Goal: Information Seeking & Learning: Learn about a topic

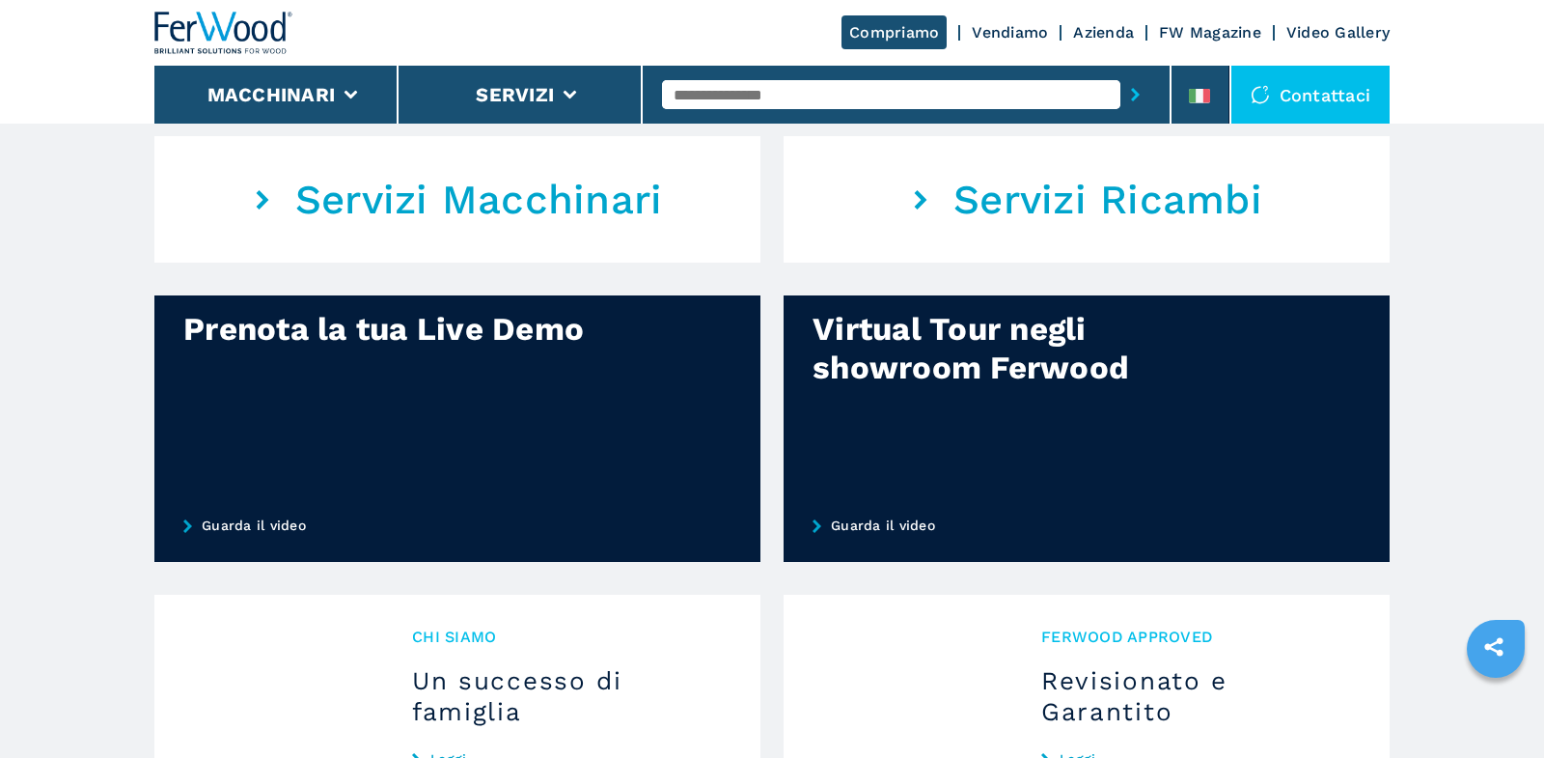
scroll to position [1238, 0]
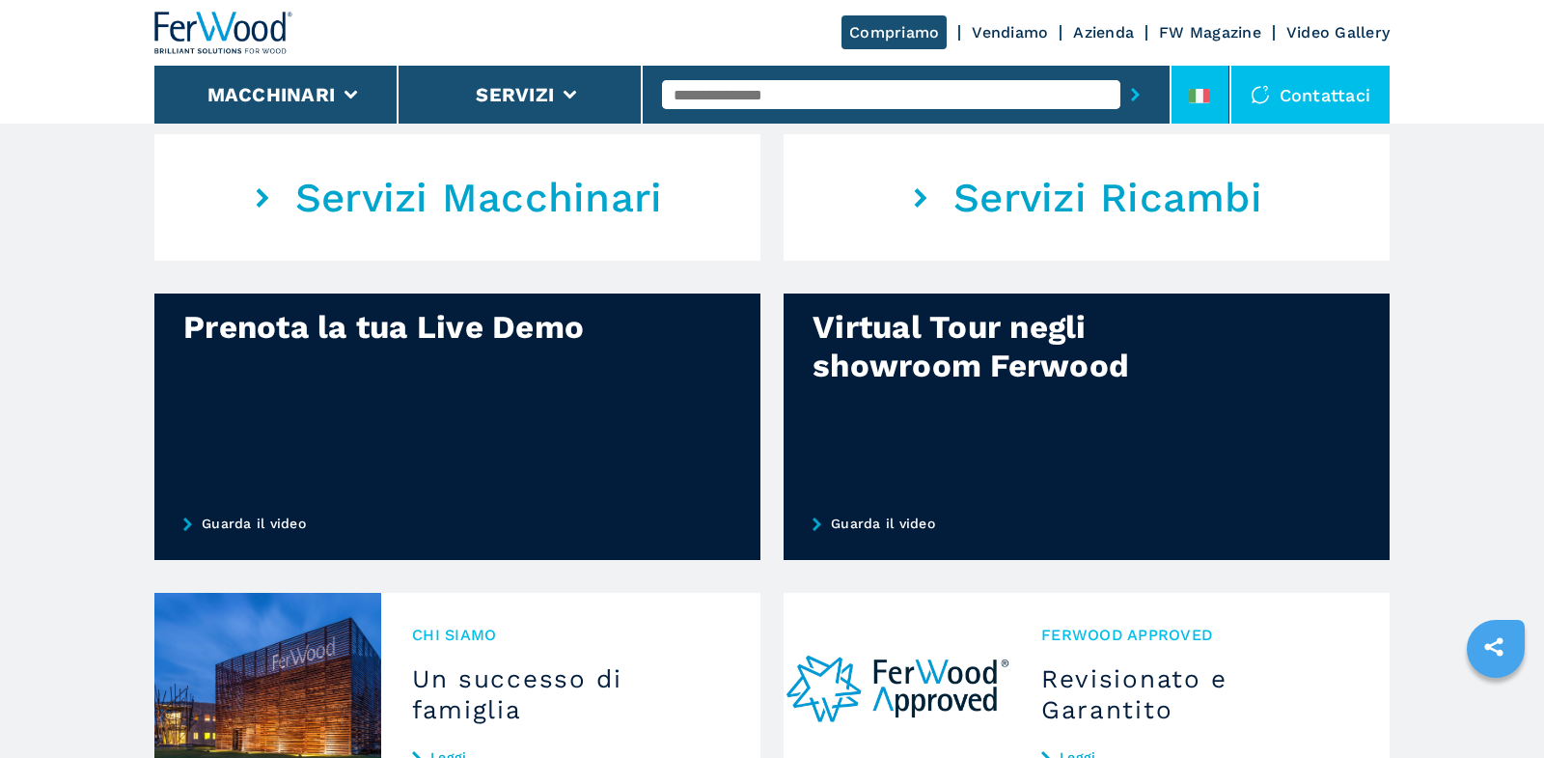
click at [1209, 85] on li at bounding box center [1200, 95] width 58 height 58
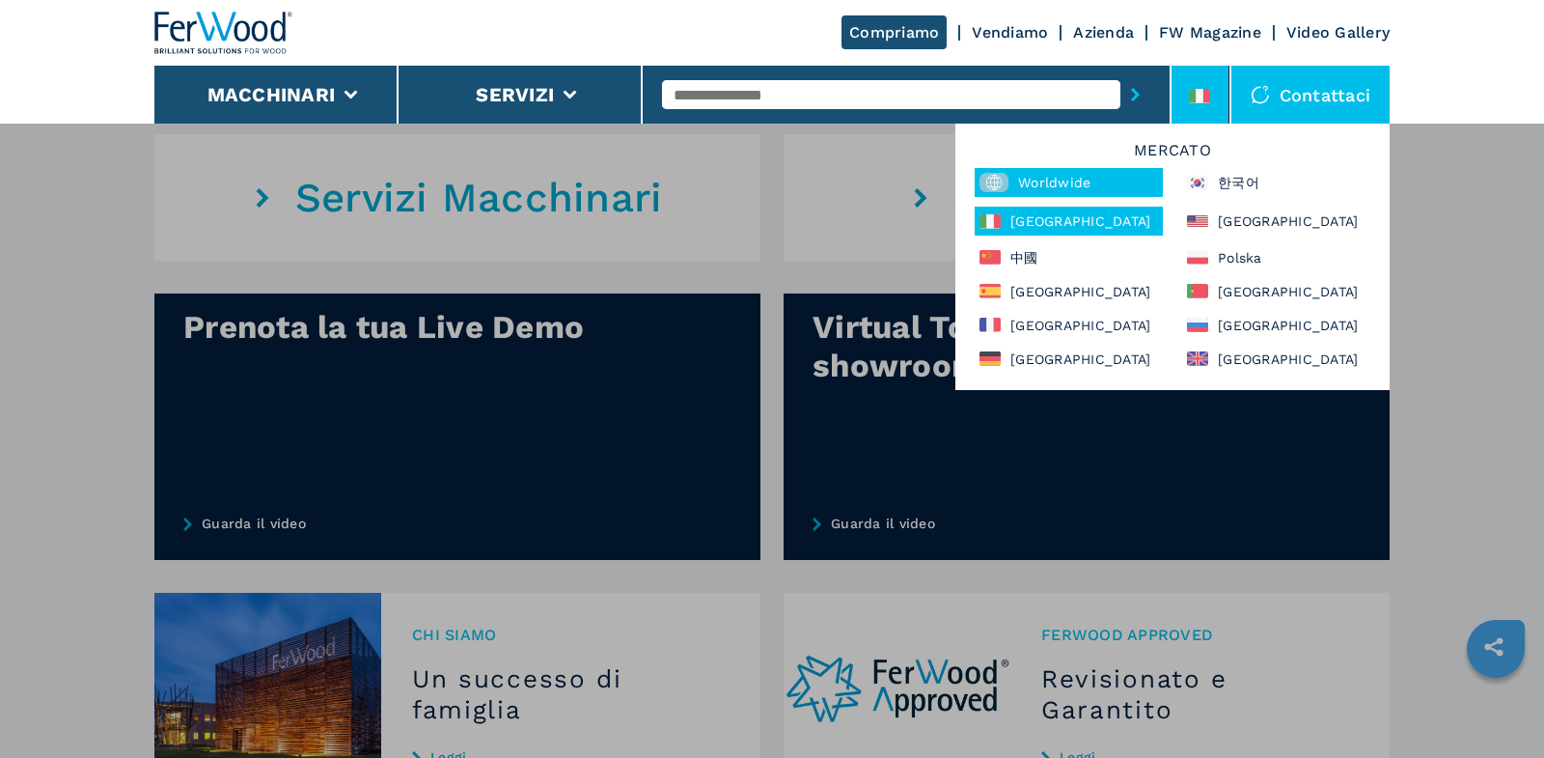
click at [1031, 189] on div "Worldwide" at bounding box center [1069, 182] width 188 height 29
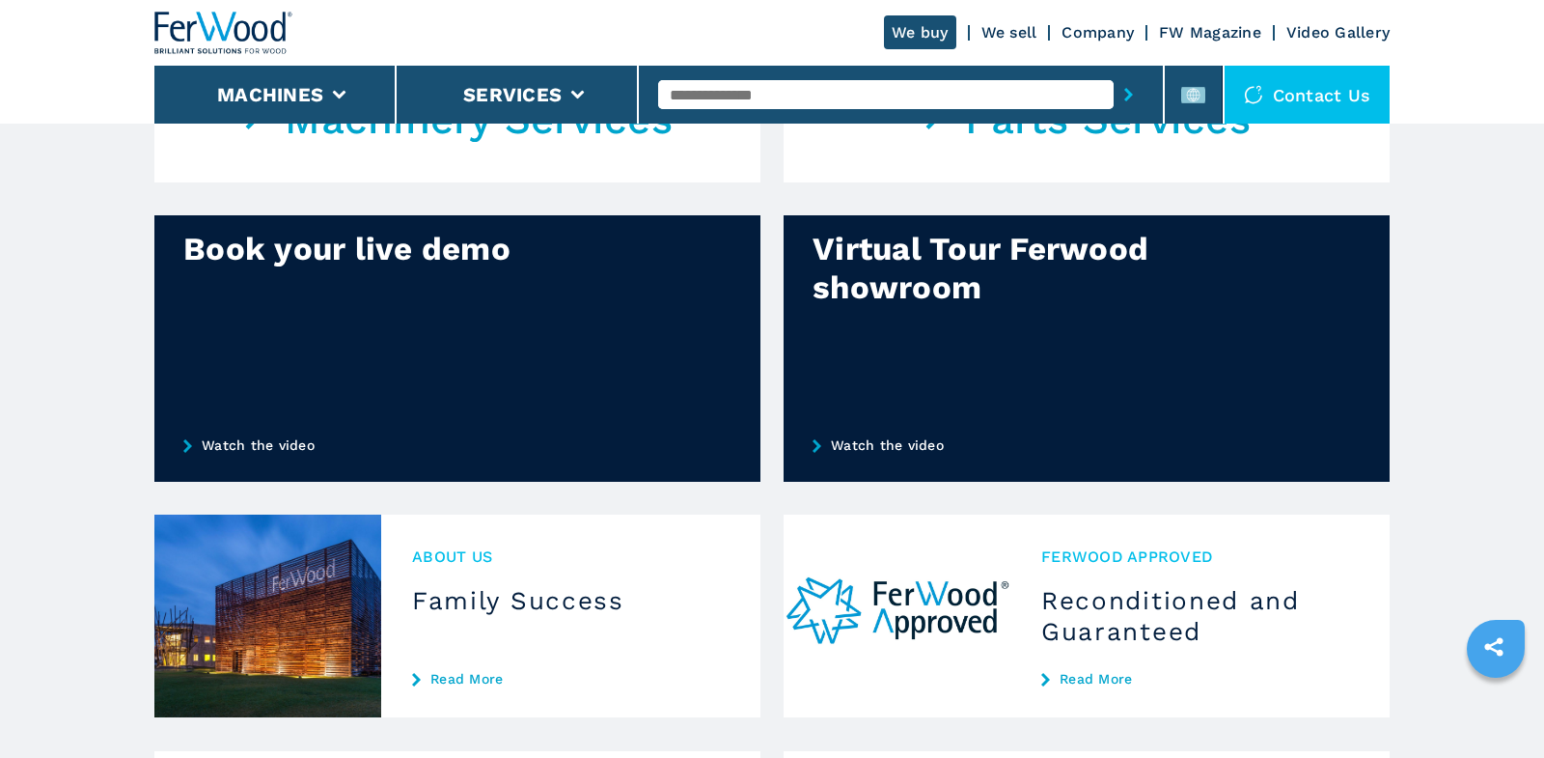
scroll to position [1352, 0]
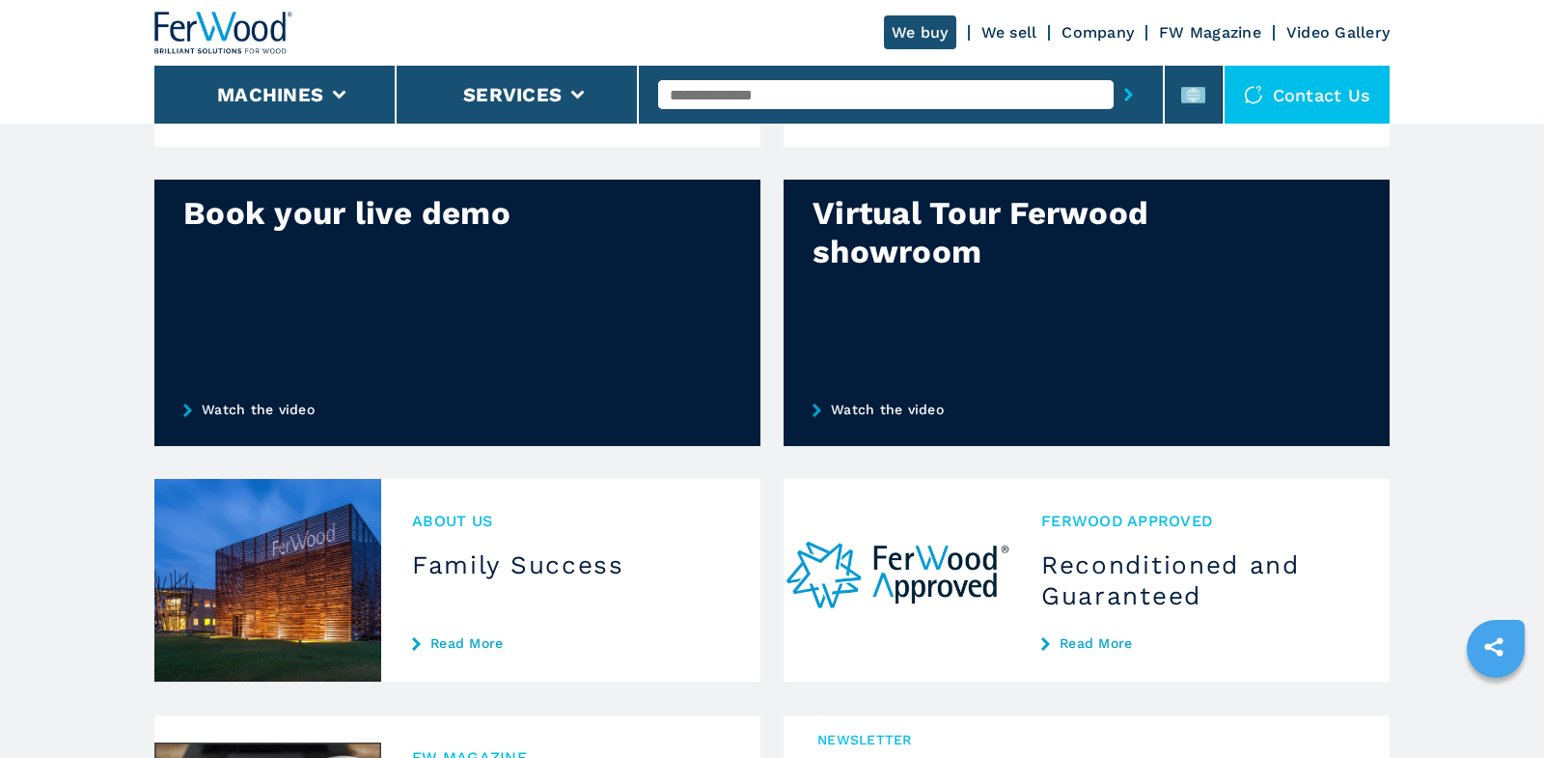
click at [897, 409] on link "Watch the video" at bounding box center [1087, 408] width 606 height 73
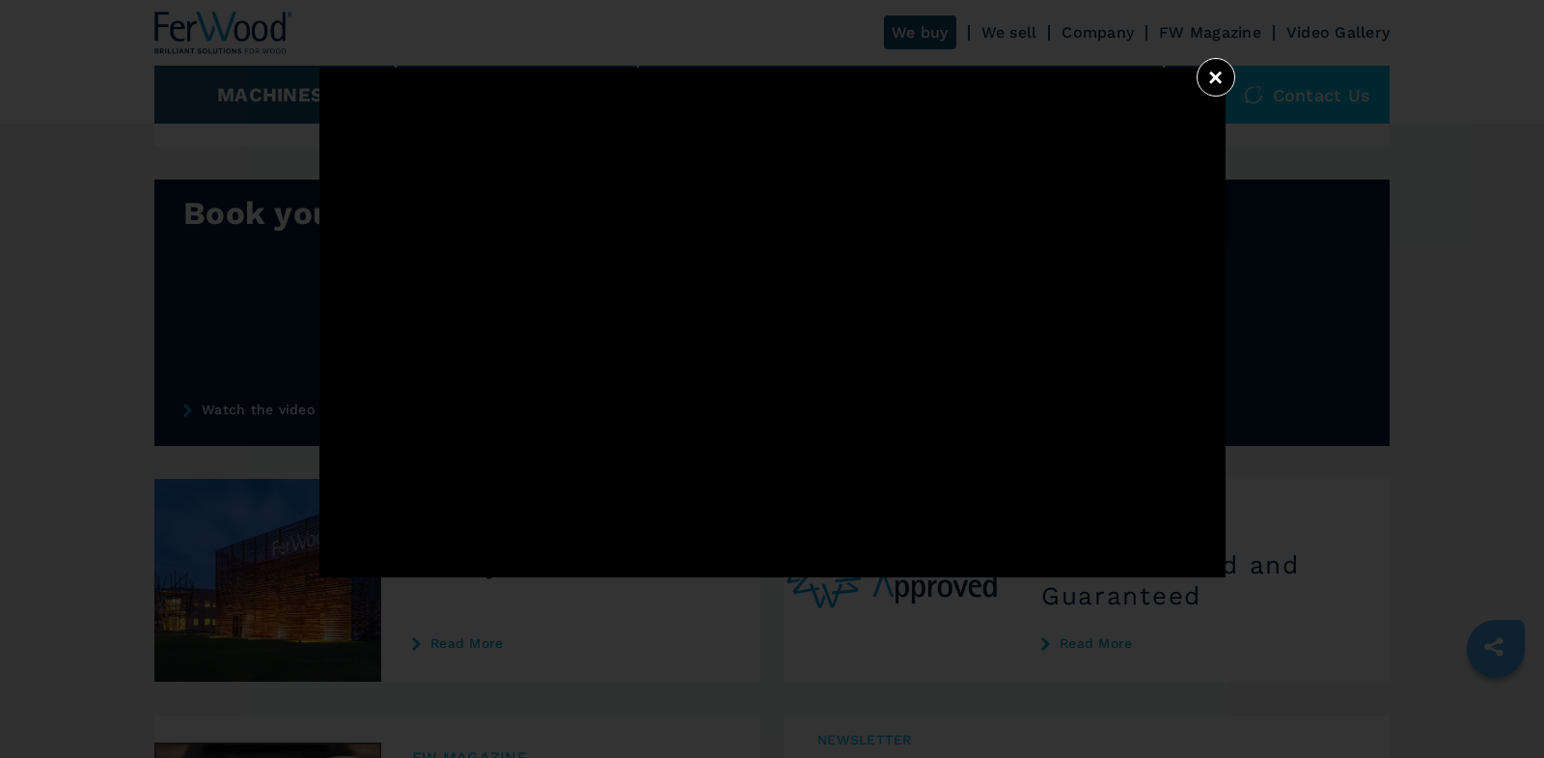
click at [1216, 81] on button "×" at bounding box center [1216, 77] width 39 height 39
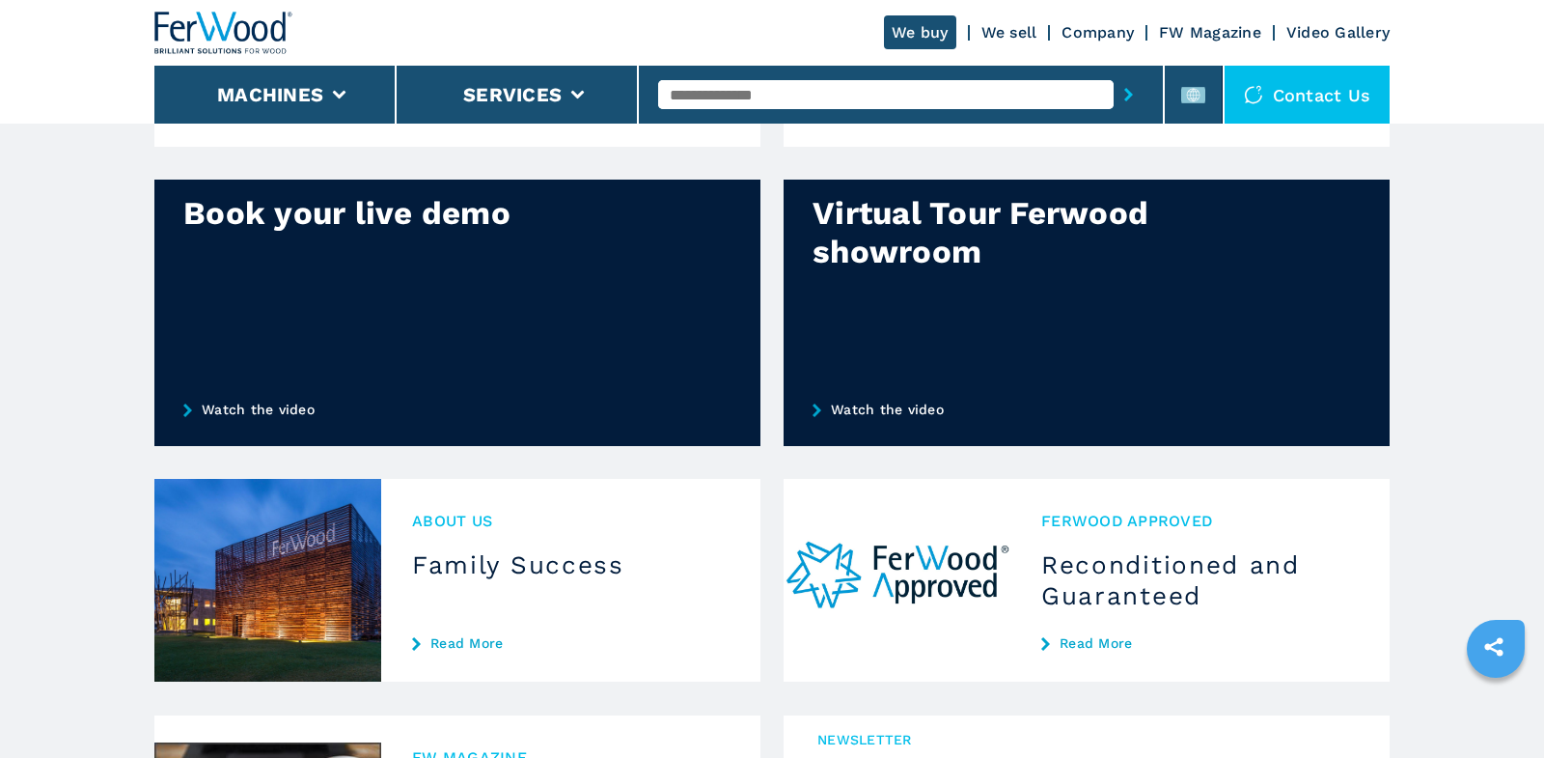
click at [904, 410] on link "Watch the video" at bounding box center [1087, 408] width 606 height 73
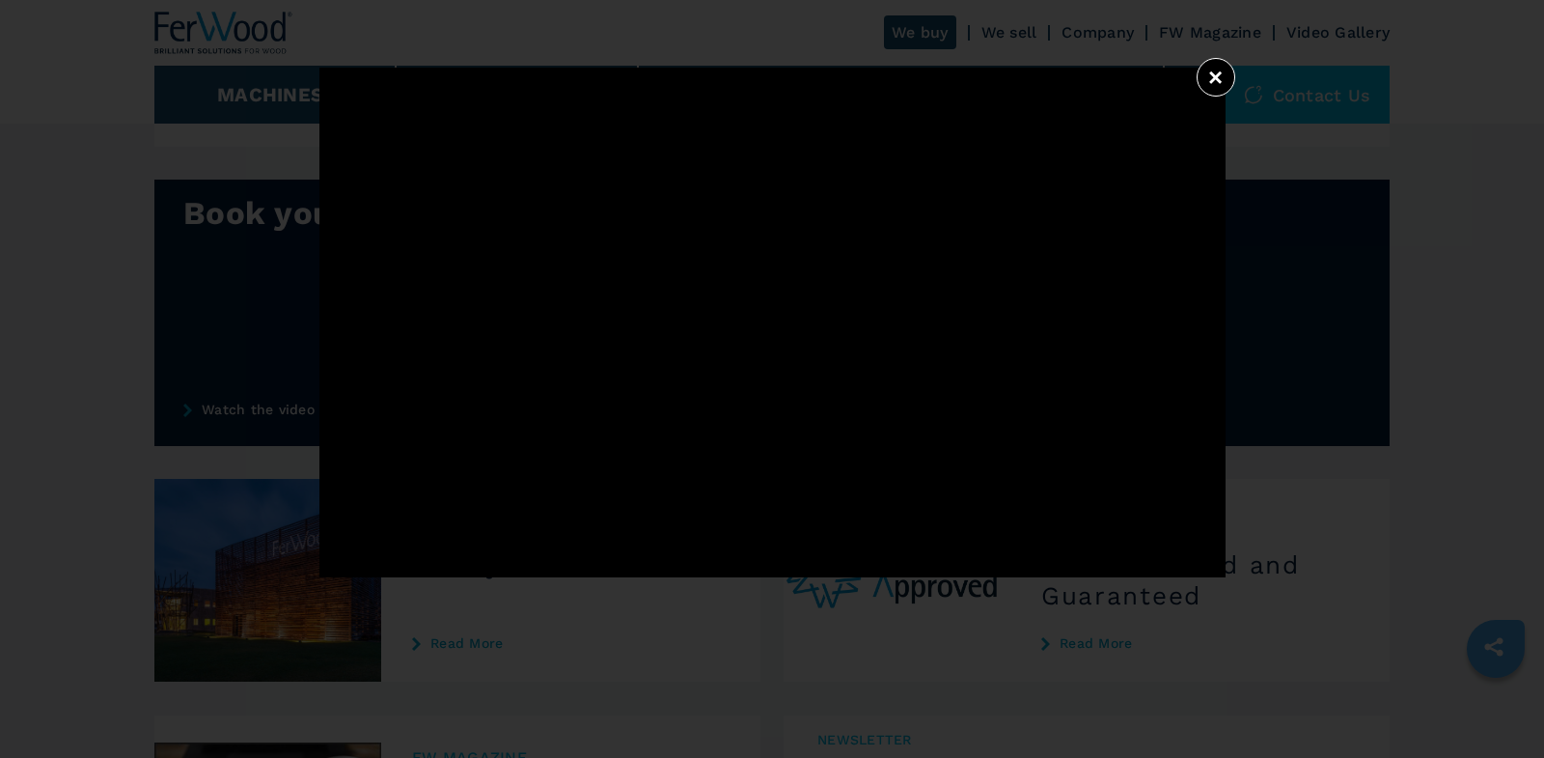
click at [1220, 79] on button "×" at bounding box center [1216, 77] width 39 height 39
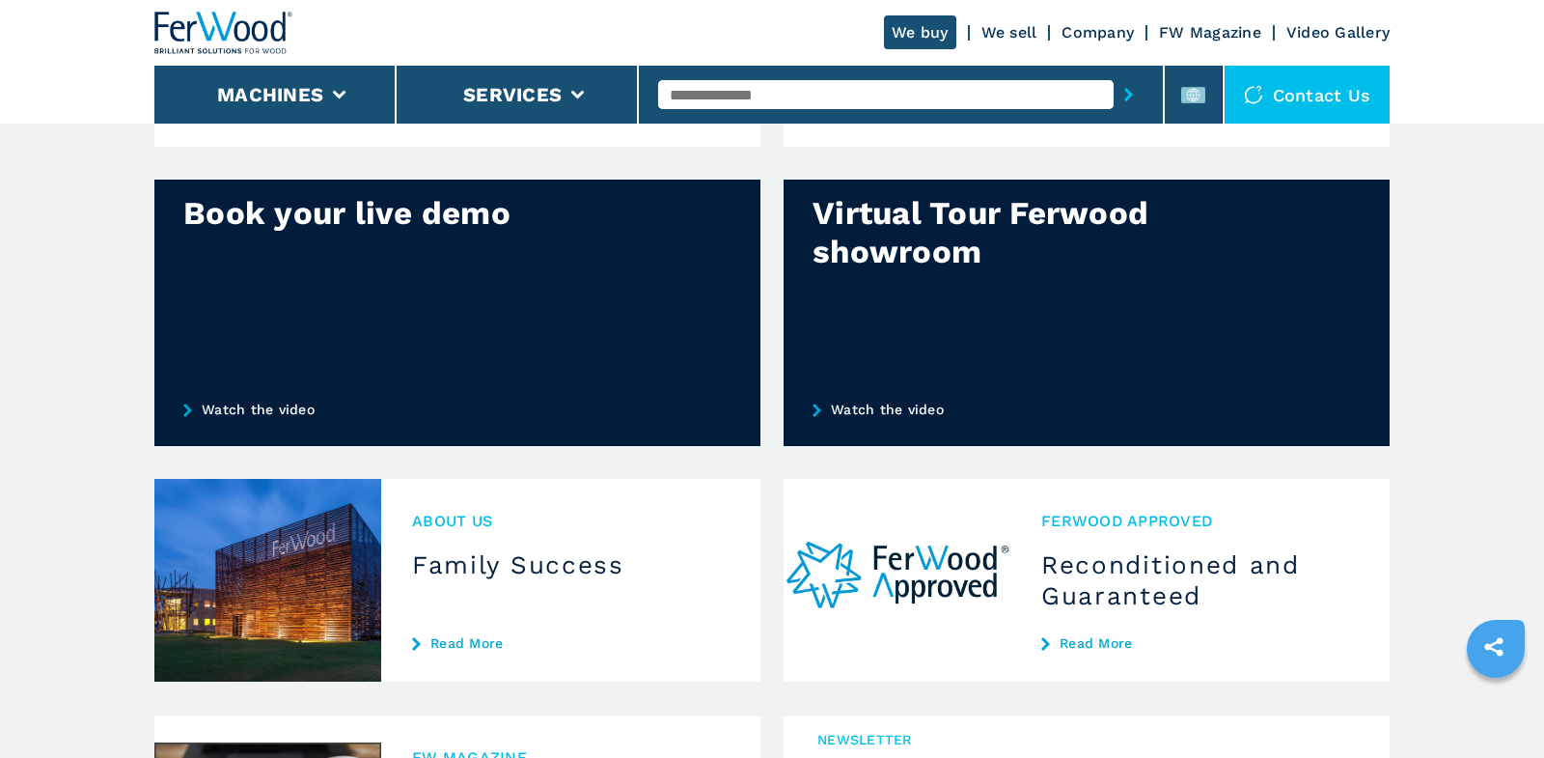
click at [892, 415] on link "Watch the video" at bounding box center [1087, 408] width 606 height 73
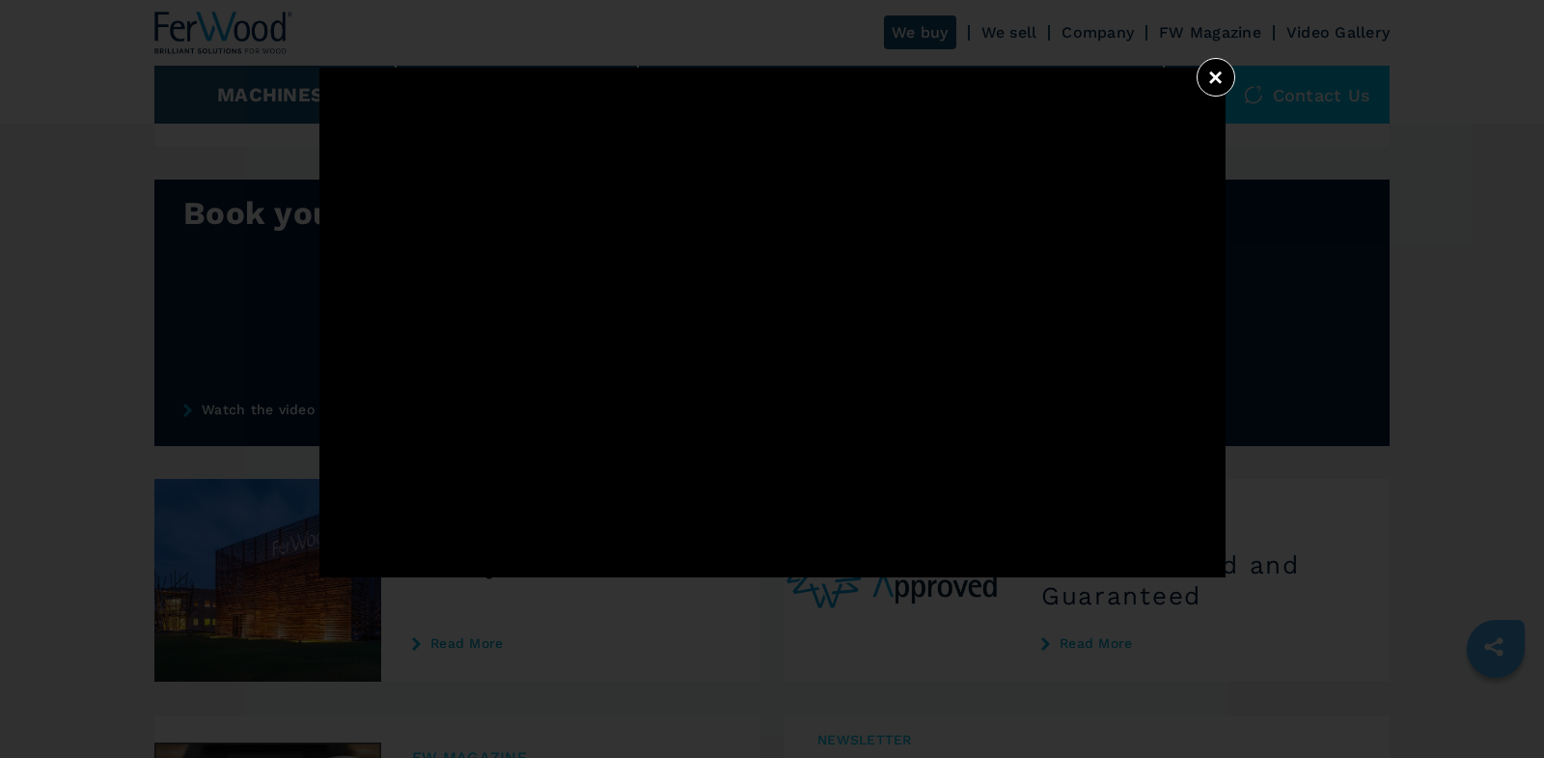
click at [1217, 73] on button "×" at bounding box center [1216, 77] width 39 height 39
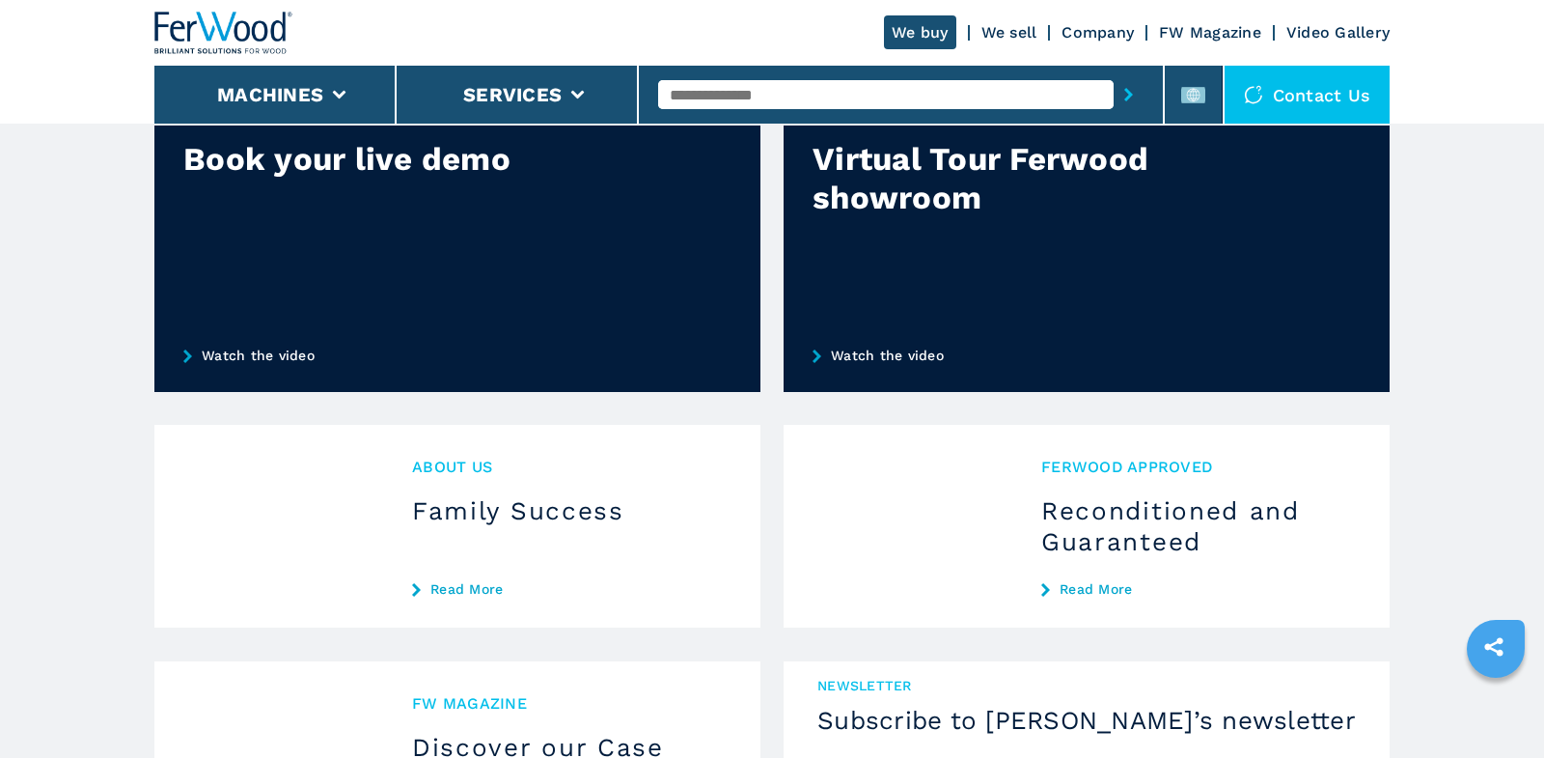
scroll to position [1401, 0]
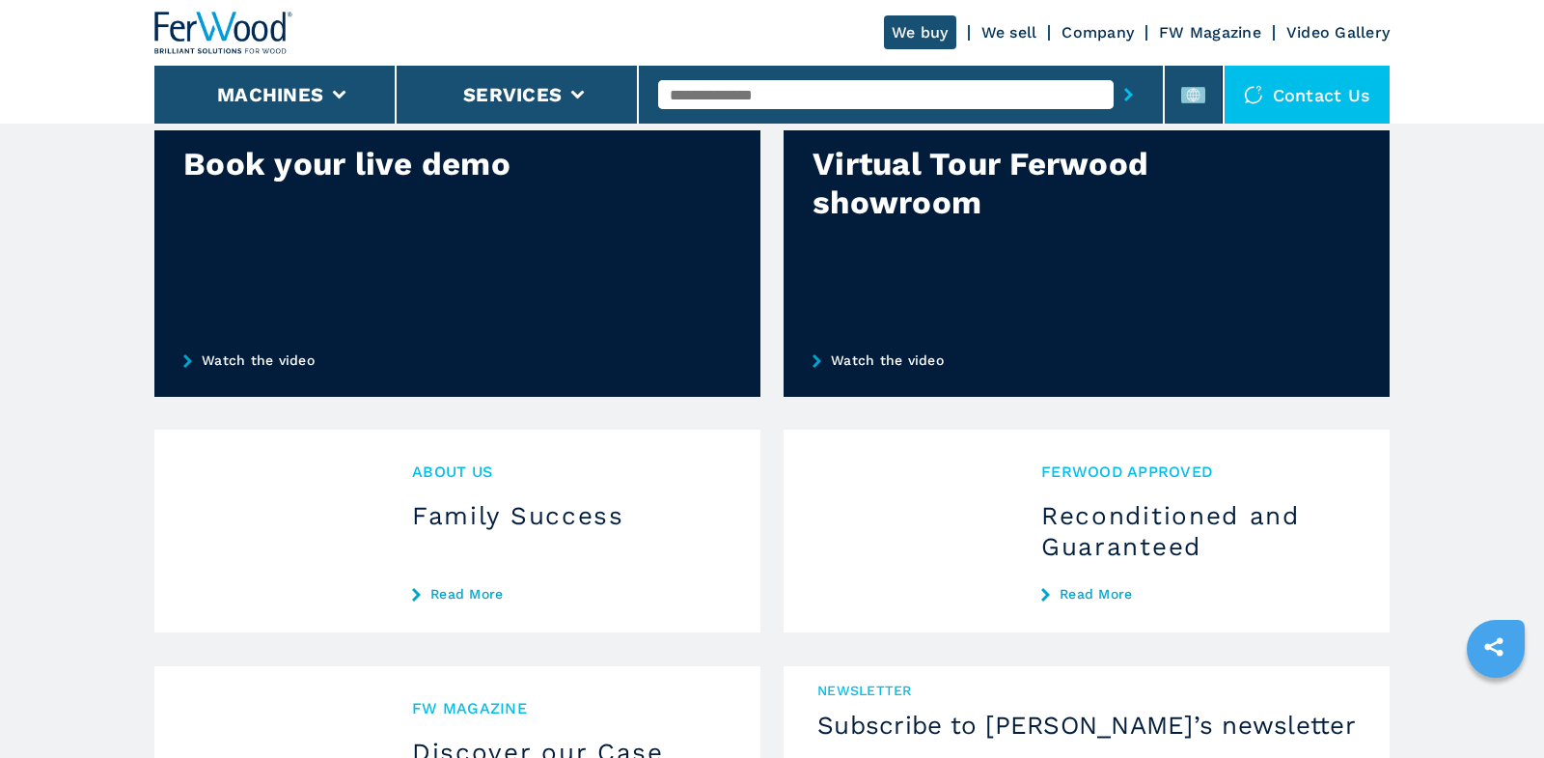
click at [914, 363] on link "Watch the video" at bounding box center [1087, 359] width 606 height 73
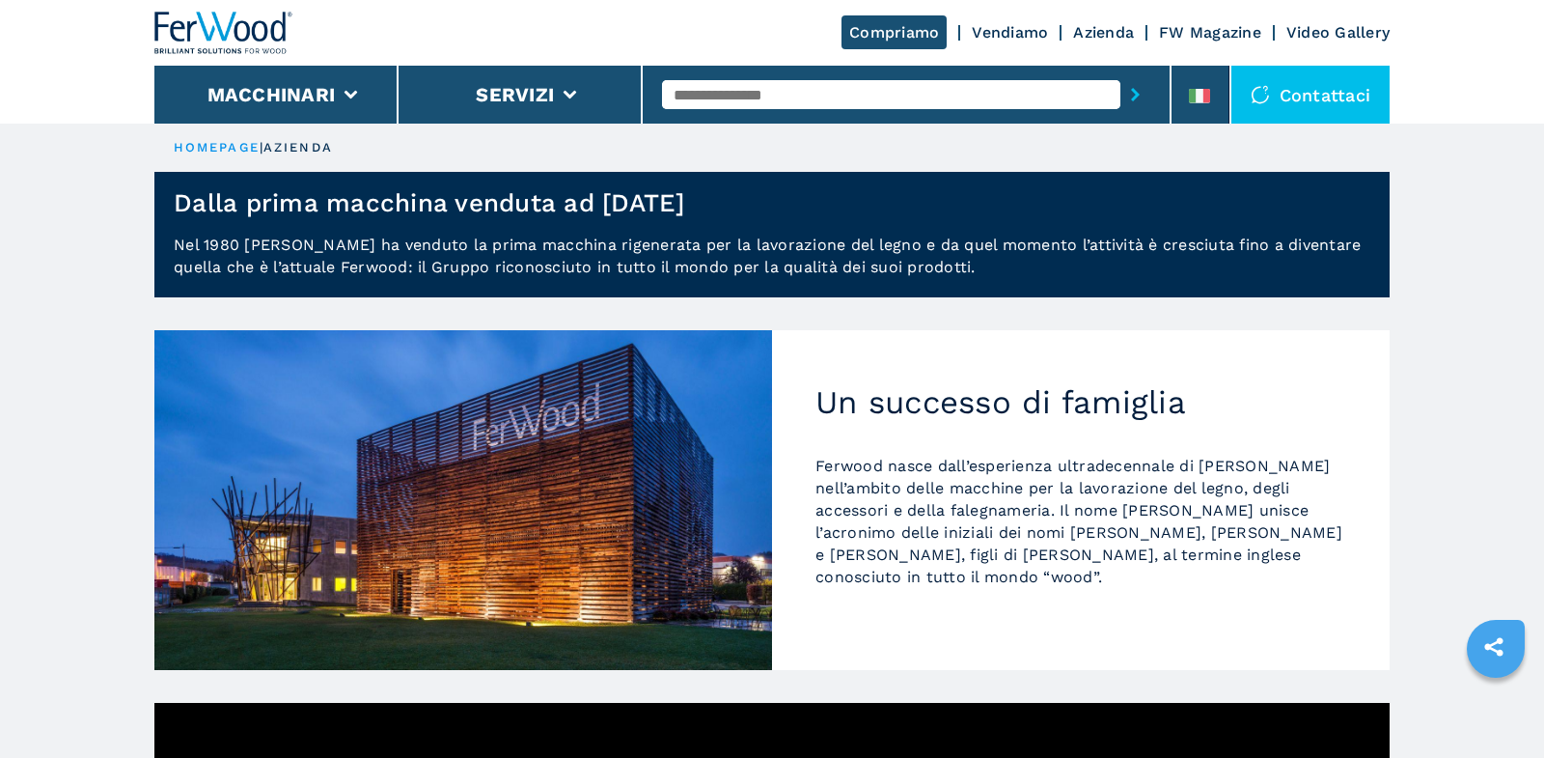
click at [1005, 37] on link "Vendiamo" at bounding box center [1010, 32] width 76 height 18
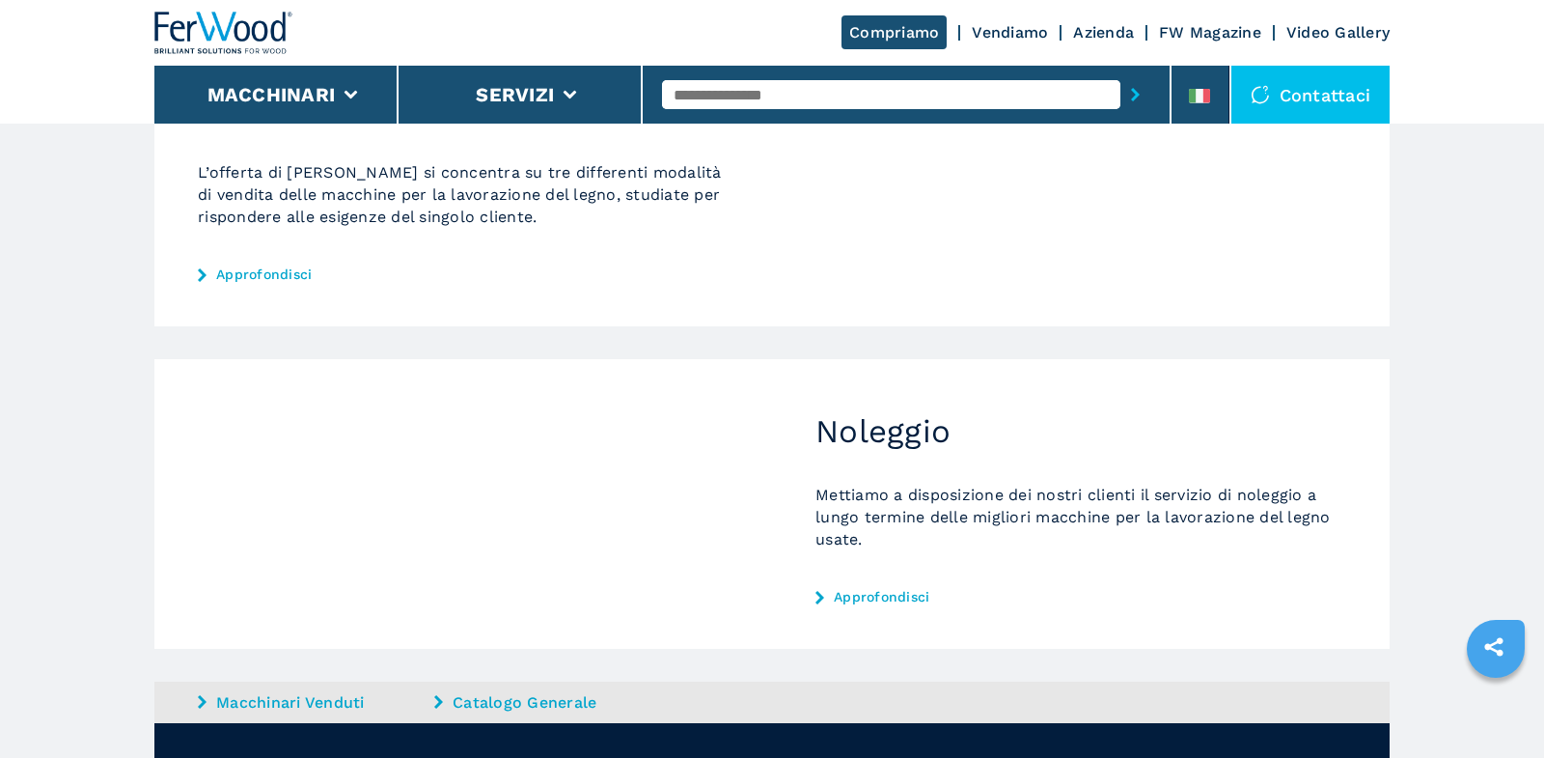
scroll to position [730, 0]
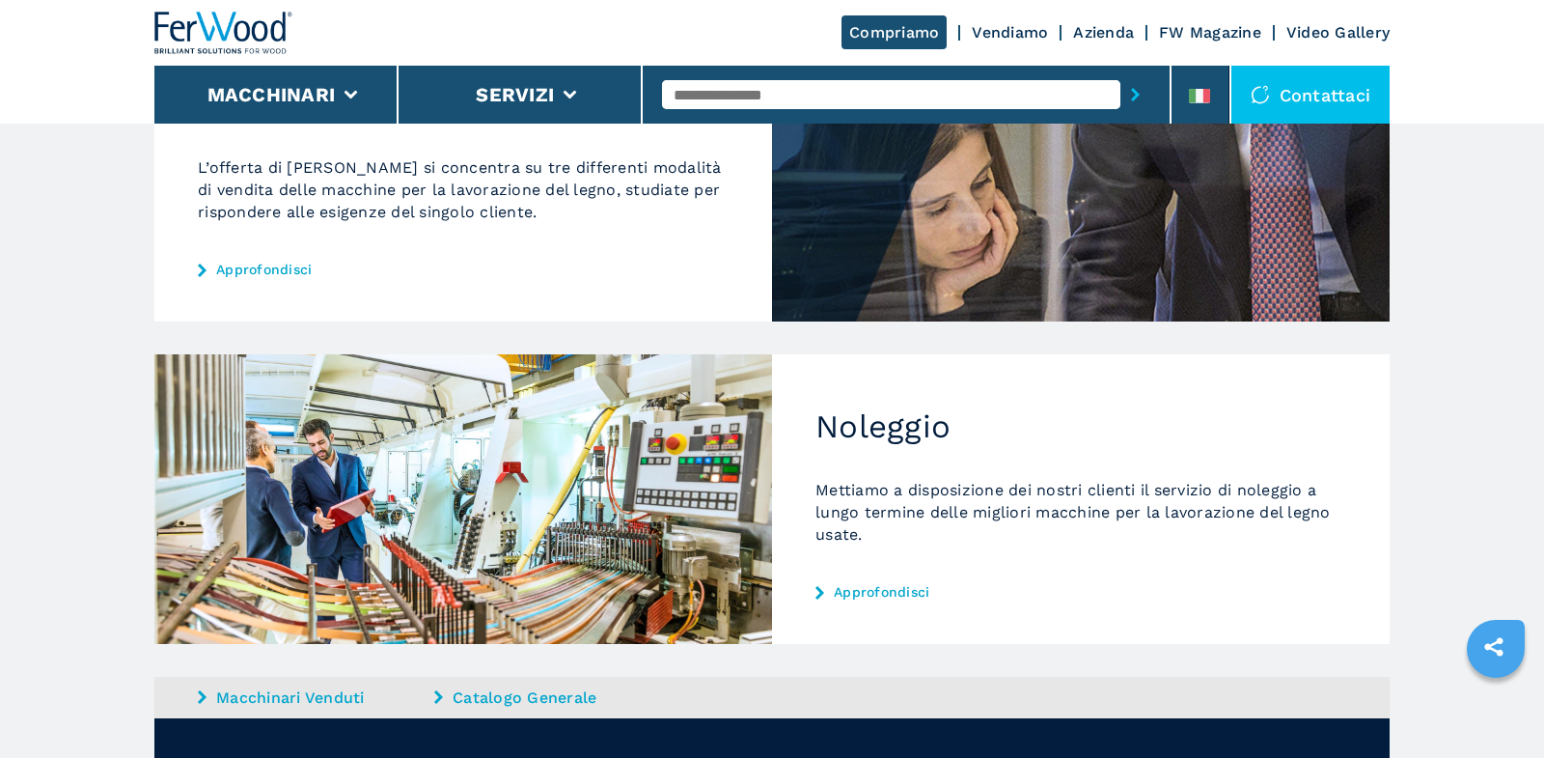
click at [519, 698] on link "Catalogo Generale" at bounding box center [550, 697] width 232 height 22
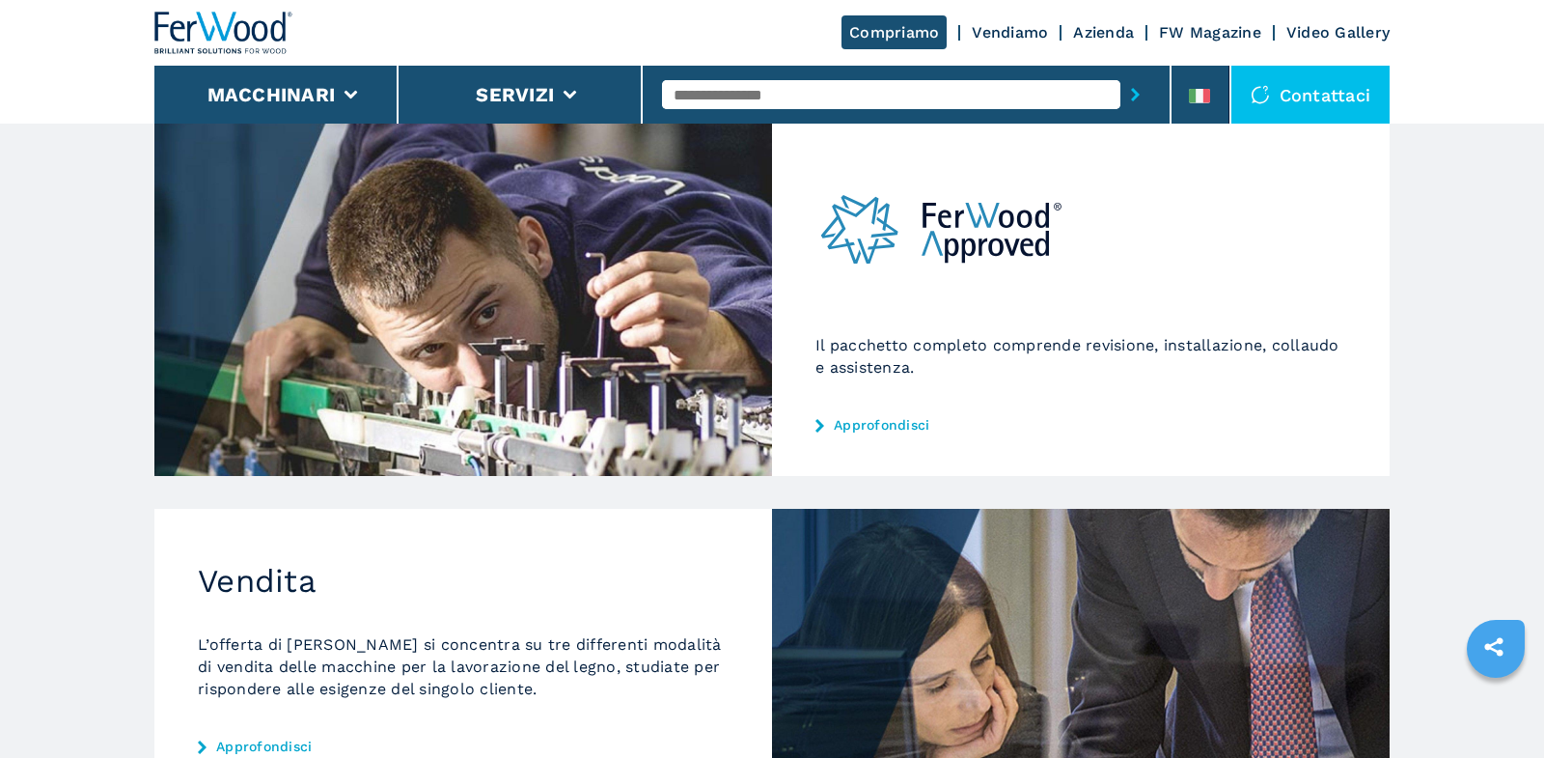
scroll to position [243, 0]
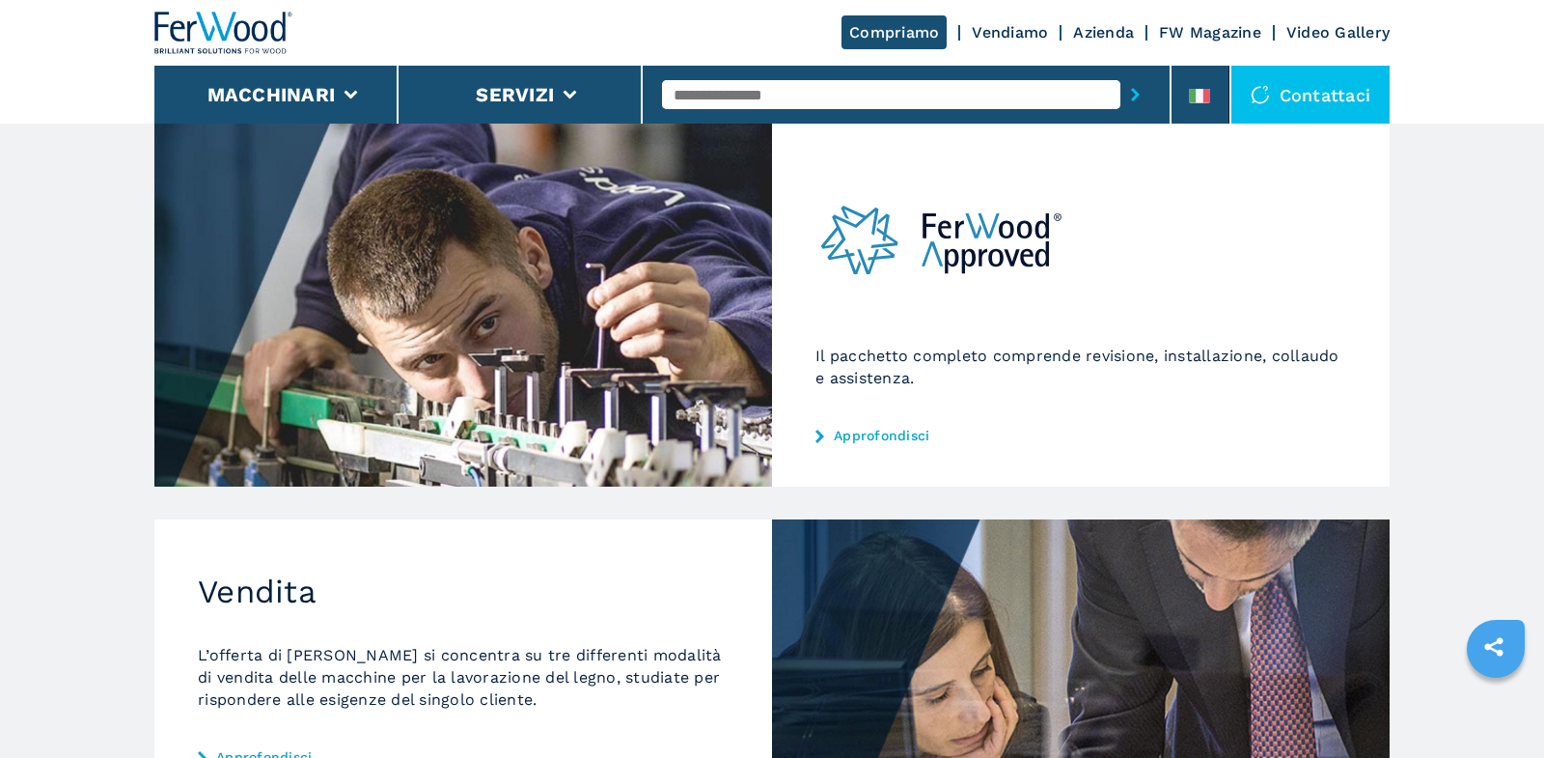
click at [901, 431] on link "Approfondisci" at bounding box center [1080, 434] width 531 height 15
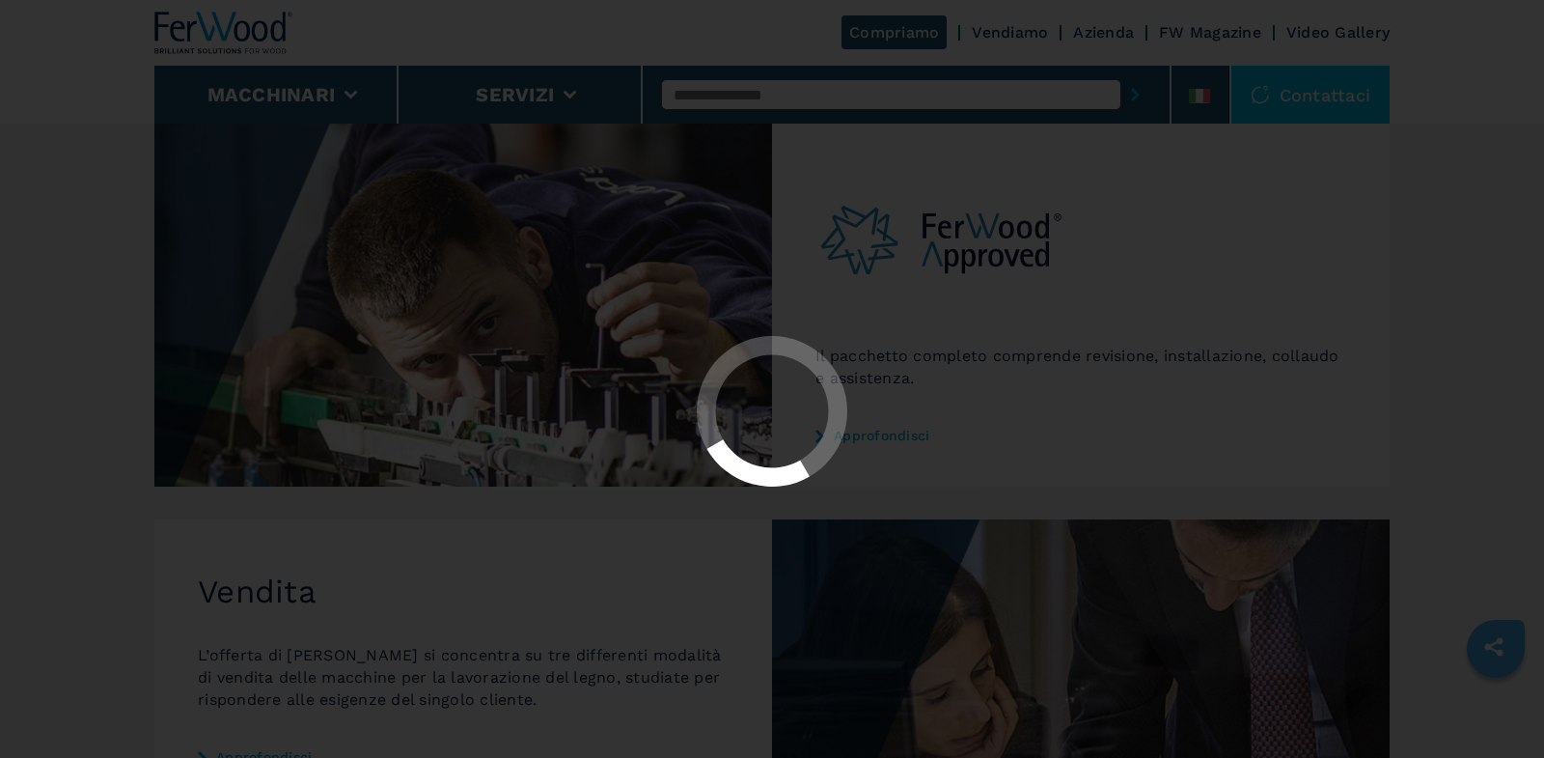
scroll to position [0, 0]
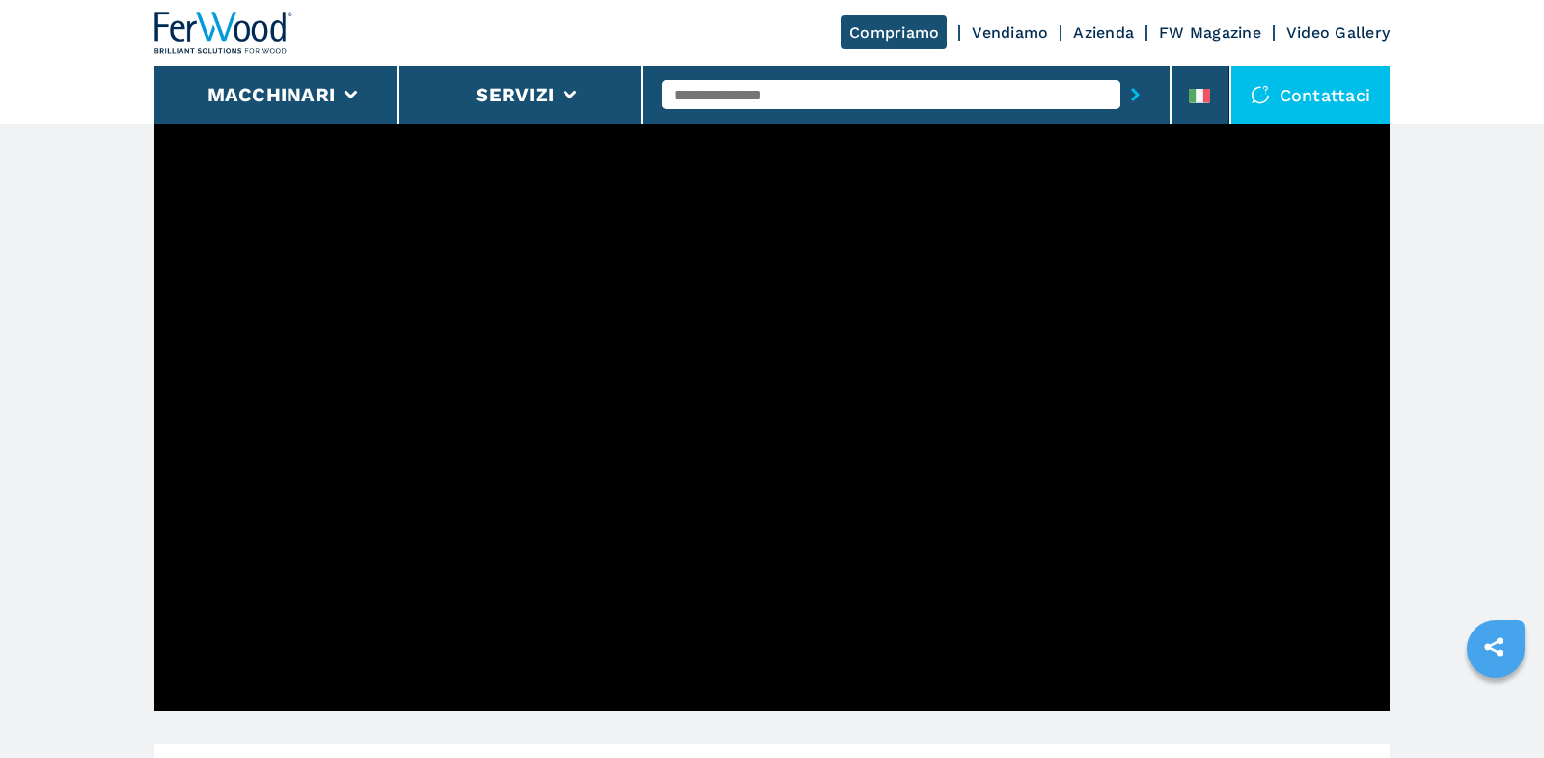
scroll to position [620, 0]
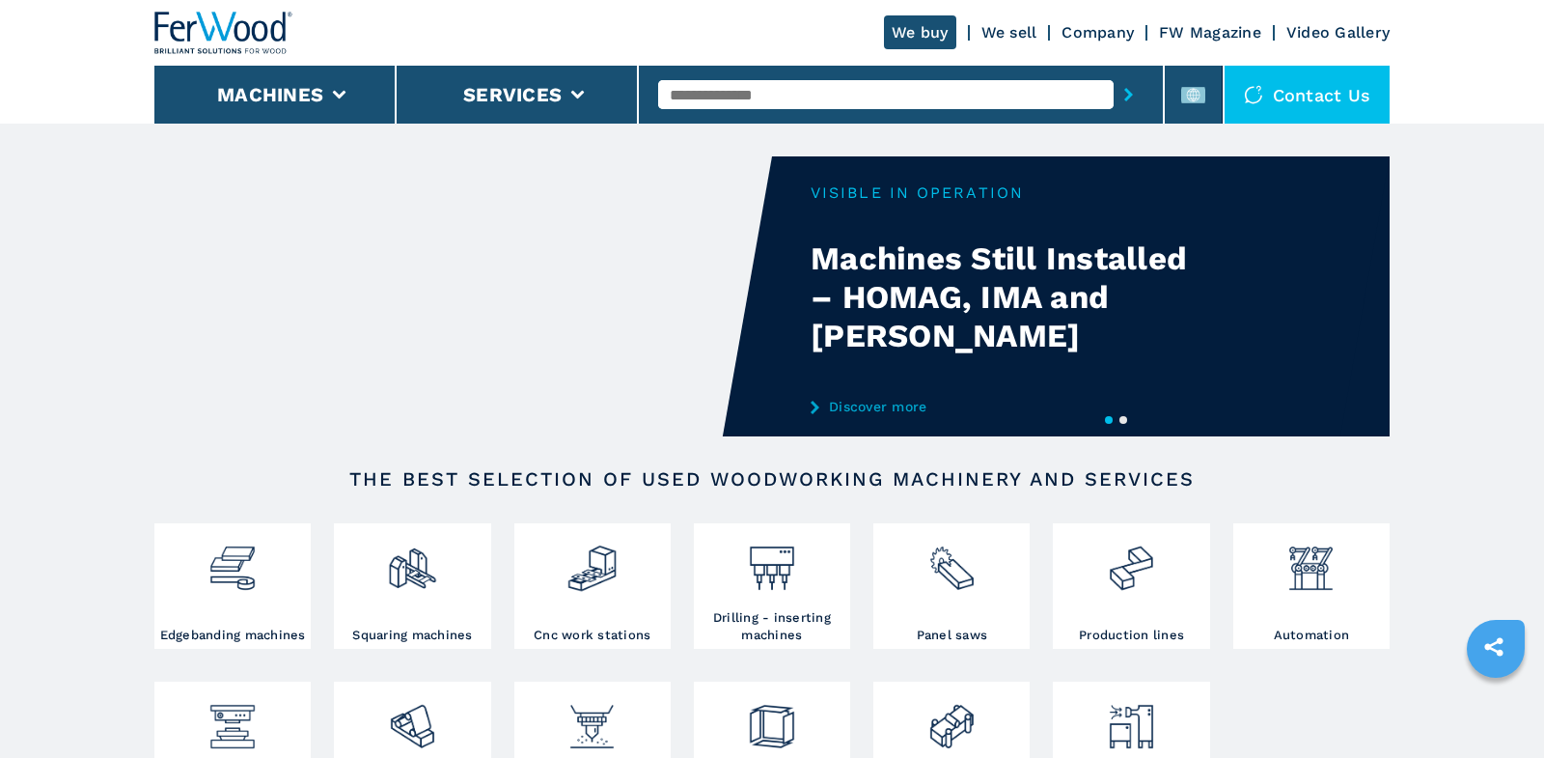
click at [1001, 24] on link "We sell" at bounding box center [1009, 32] width 56 height 18
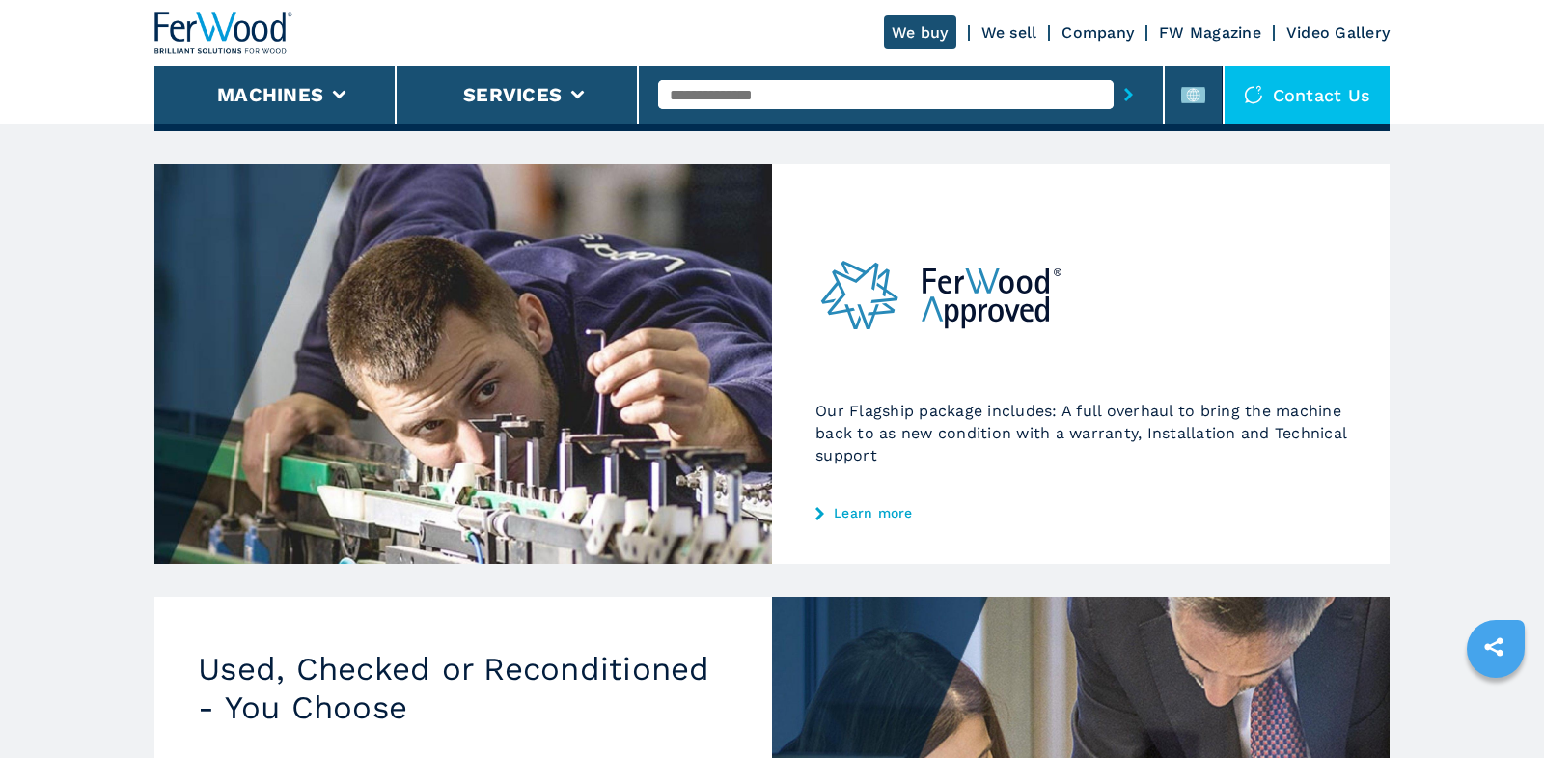
click at [876, 510] on link "Learn more" at bounding box center [1080, 512] width 531 height 15
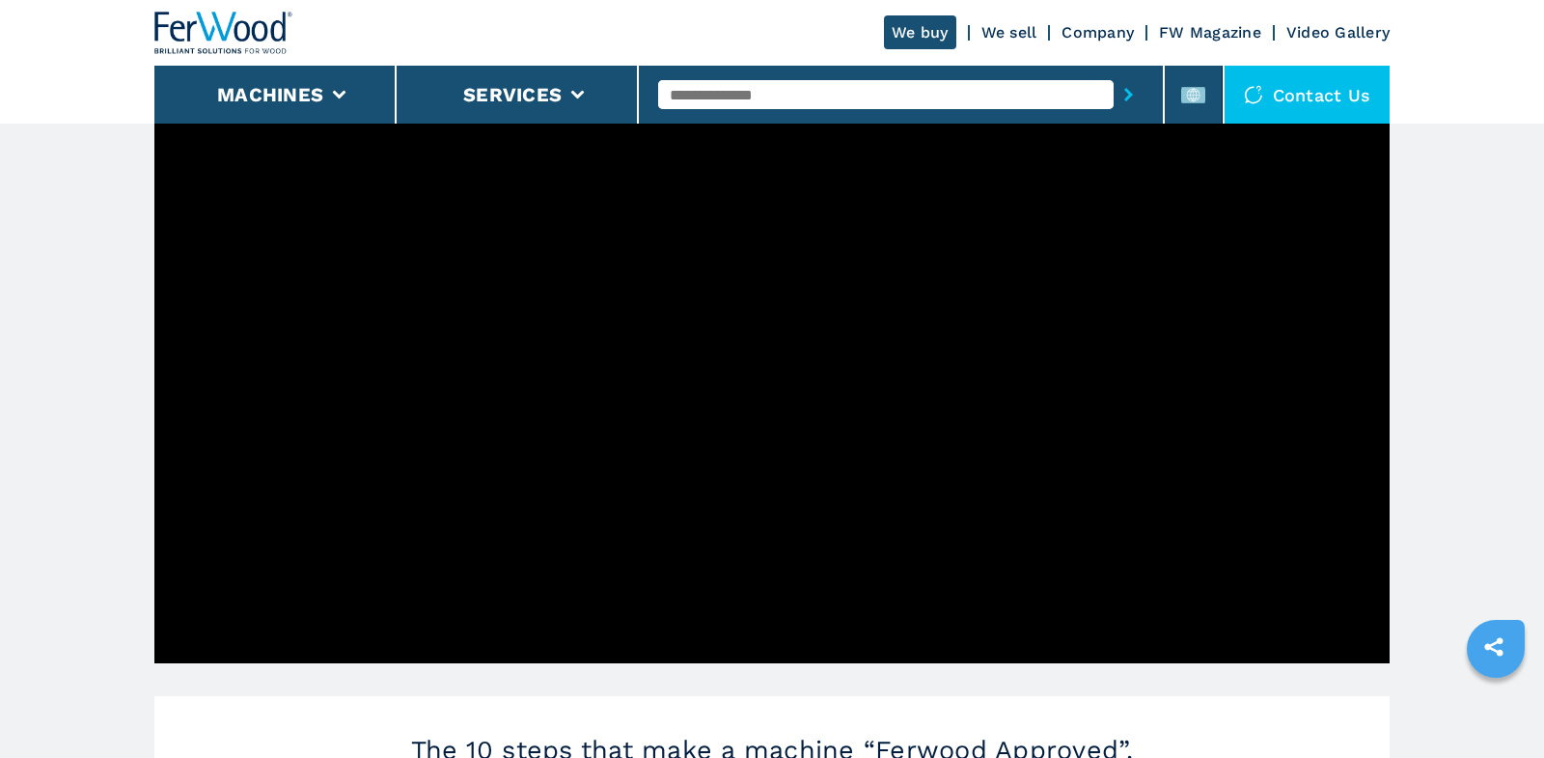
scroll to position [716, 0]
